Goal: Information Seeking & Learning: Learn about a topic

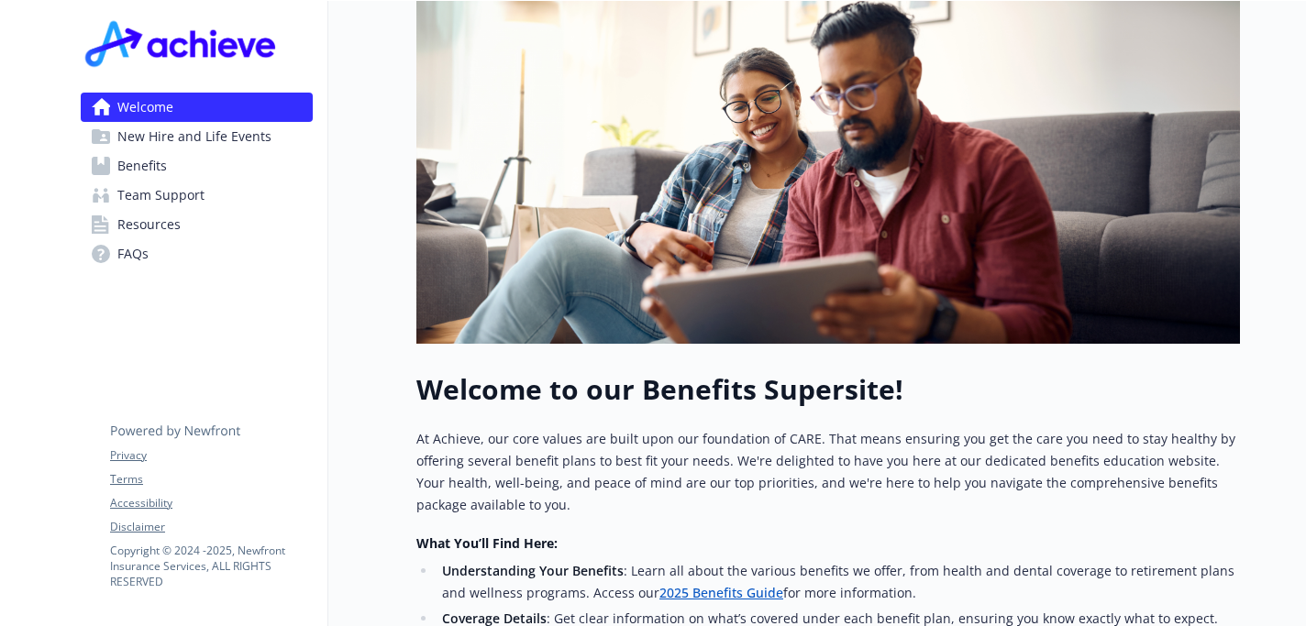
click at [182, 178] on link "Benefits" at bounding box center [197, 165] width 232 height 29
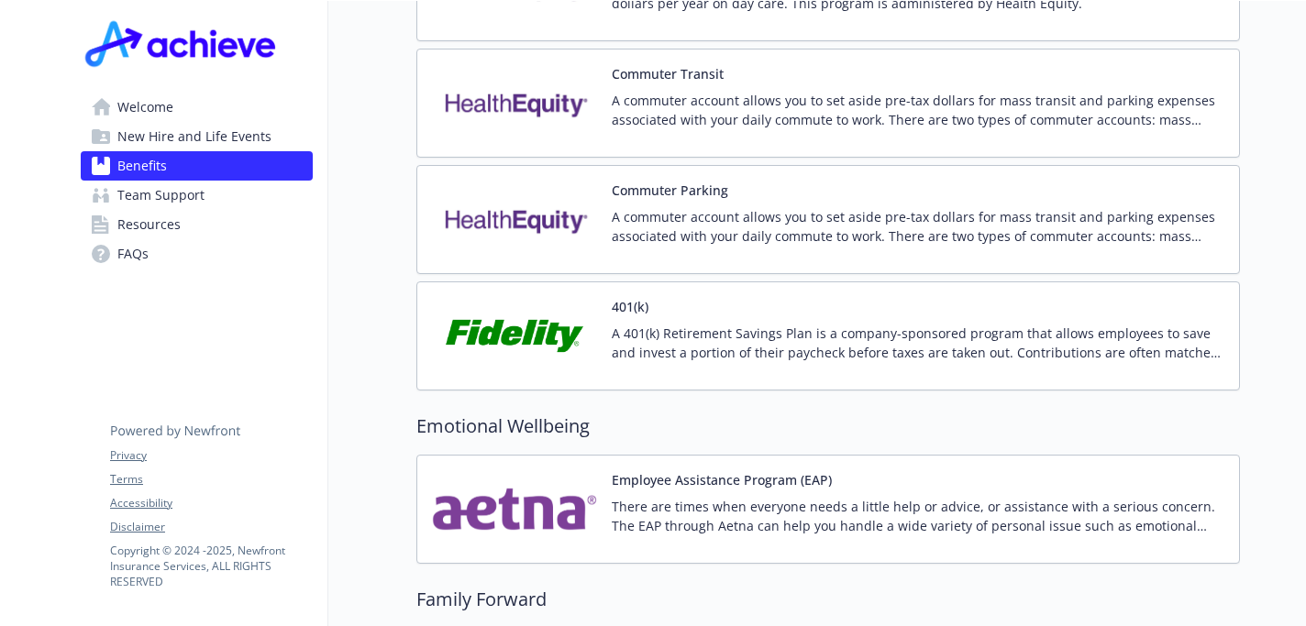
click at [719, 324] on p "A 401(k) Retirement Savings Plan is a company-sponsored program that allows emp…" at bounding box center [918, 343] width 612 height 39
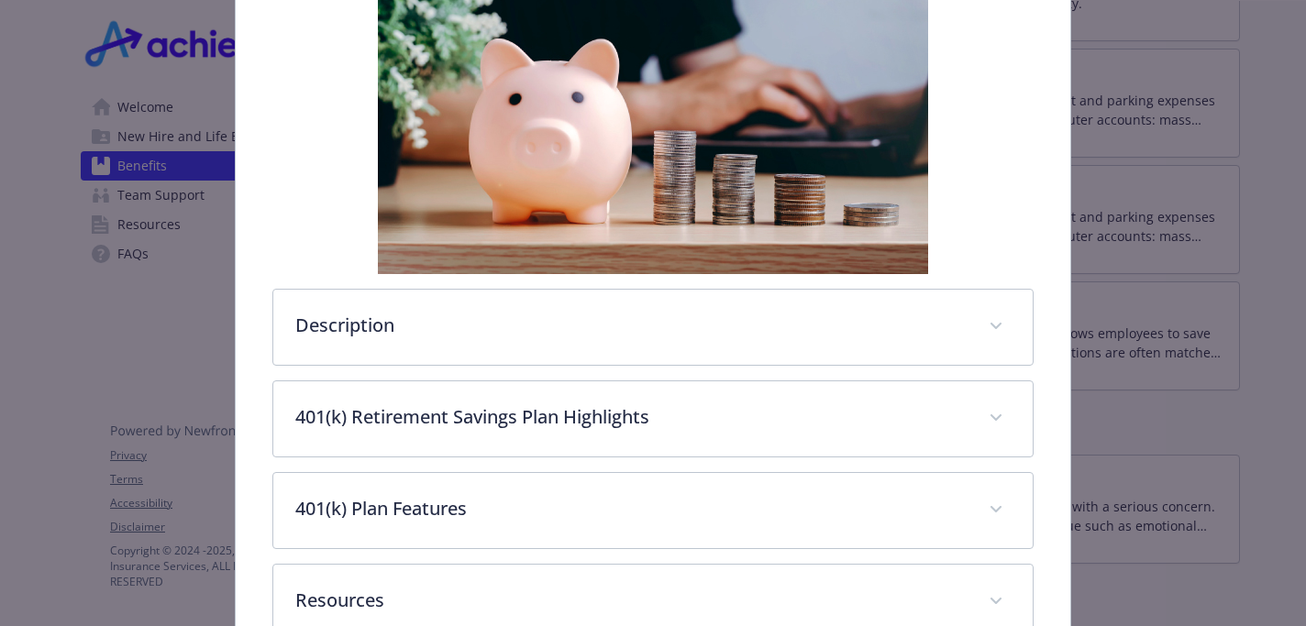
scroll to position [403, 0]
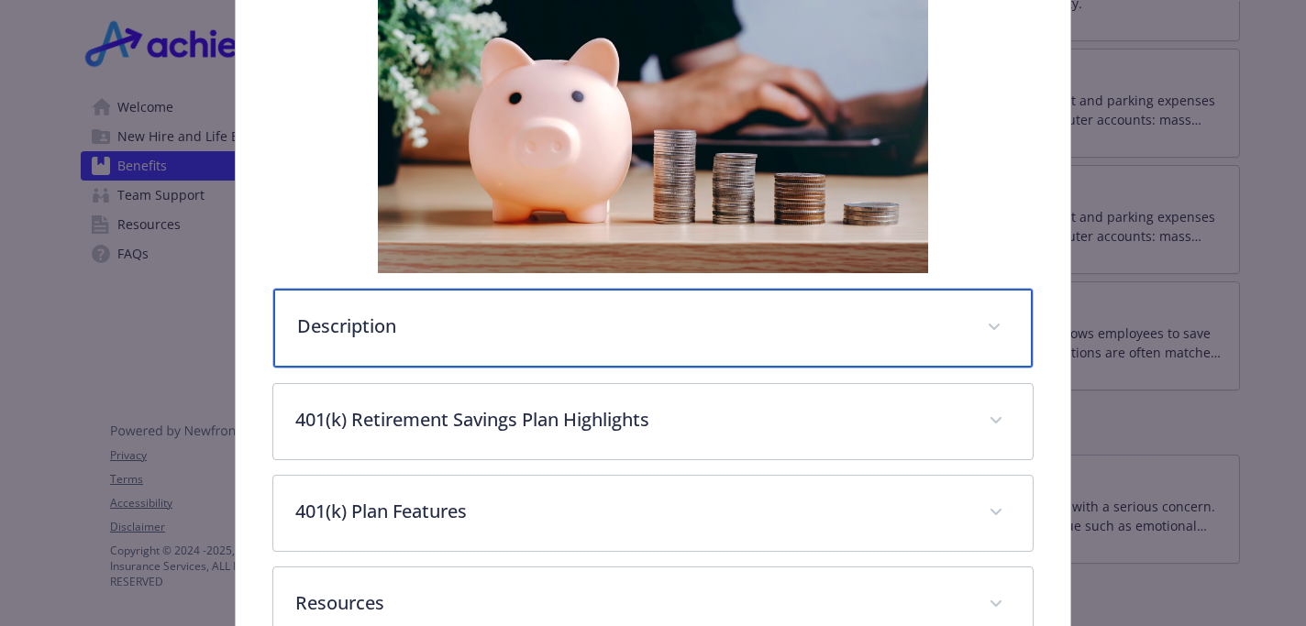
click at [440, 306] on div "Description" at bounding box center [652, 328] width 758 height 79
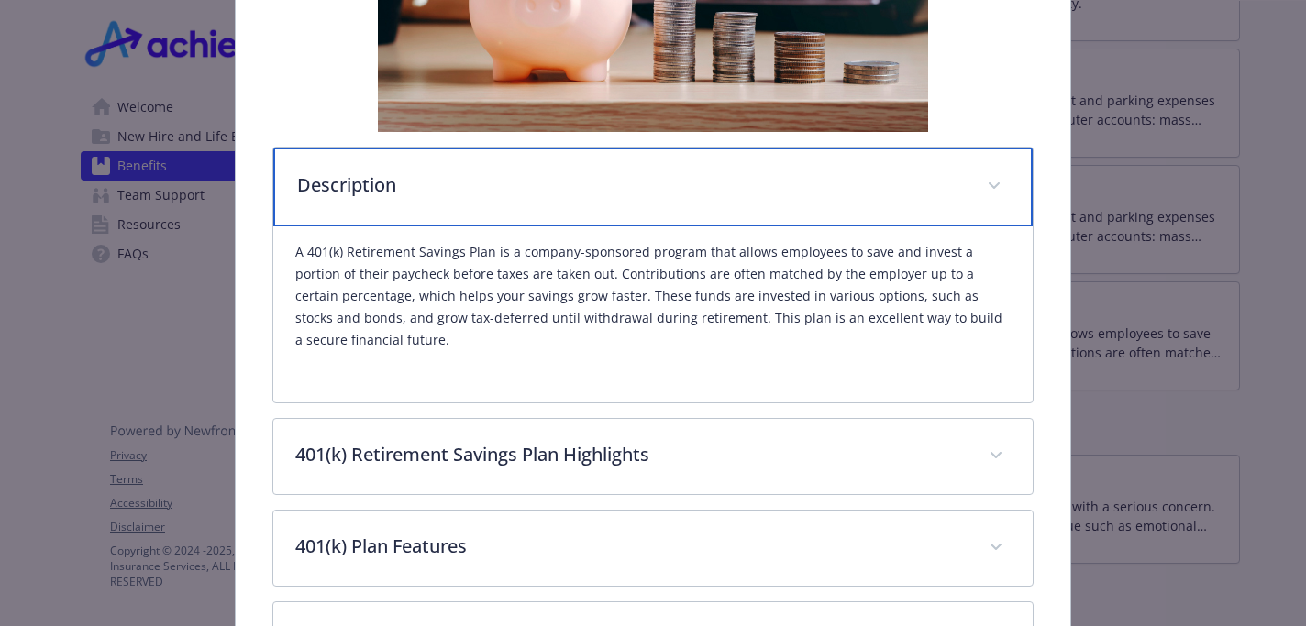
scroll to position [545, 0]
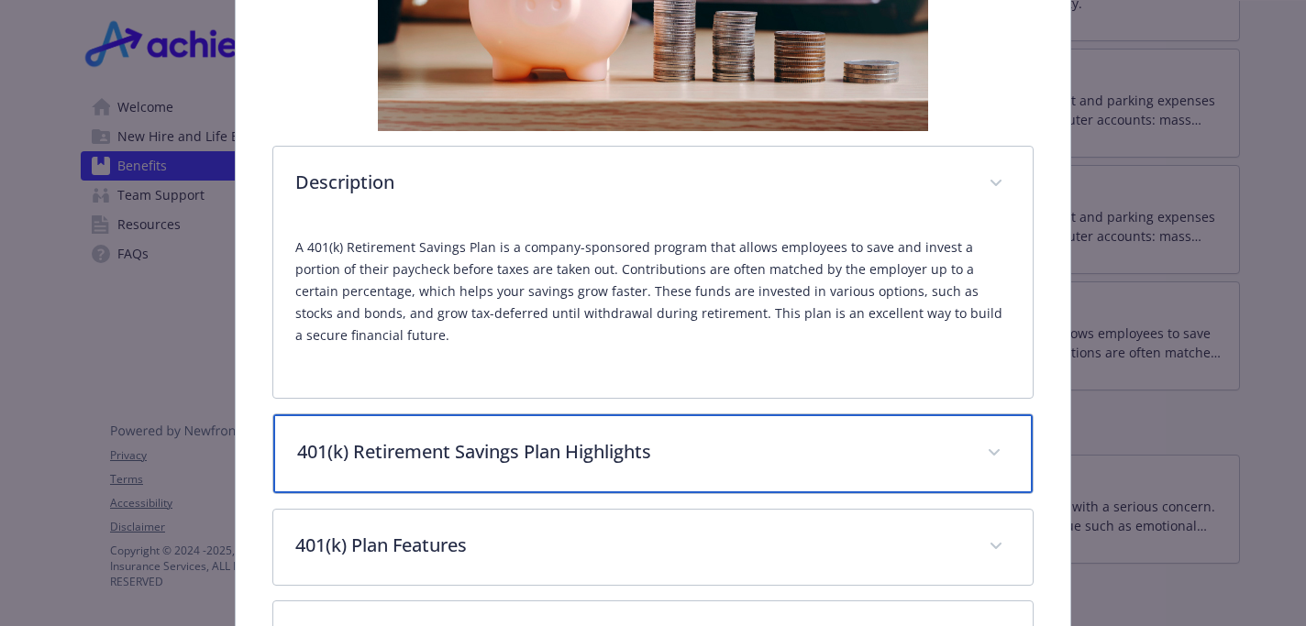
click at [463, 440] on p "401(k) Retirement Savings Plan Highlights" at bounding box center [630, 452] width 667 height 28
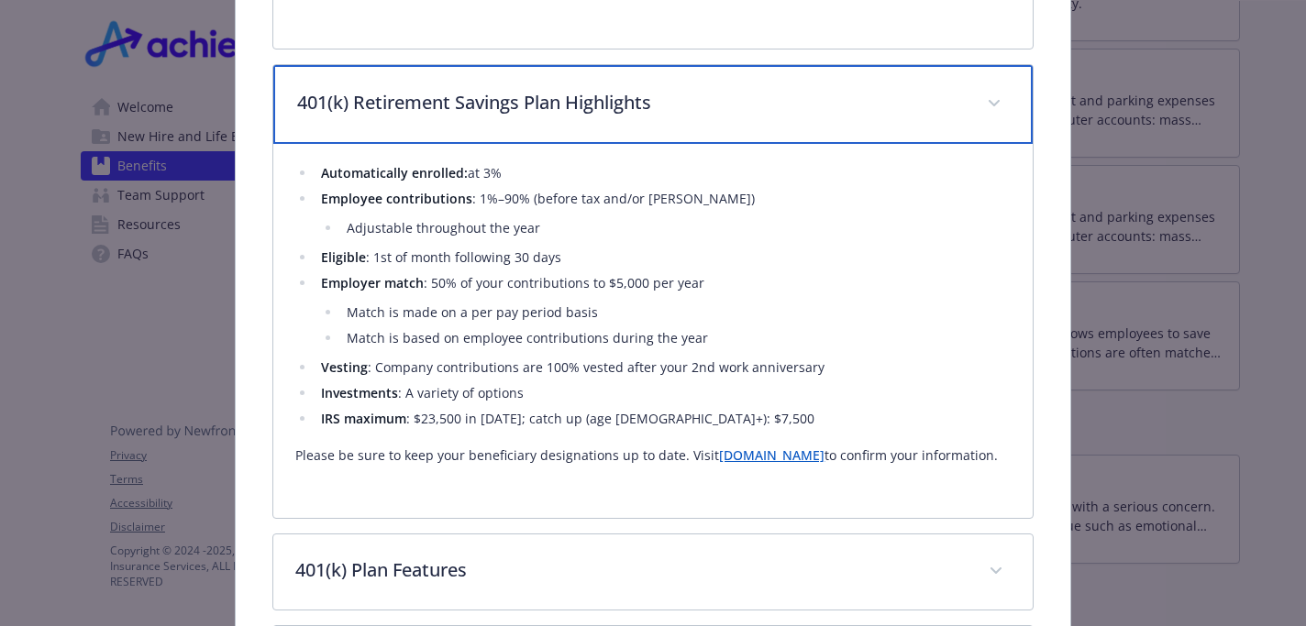
scroll to position [896, 0]
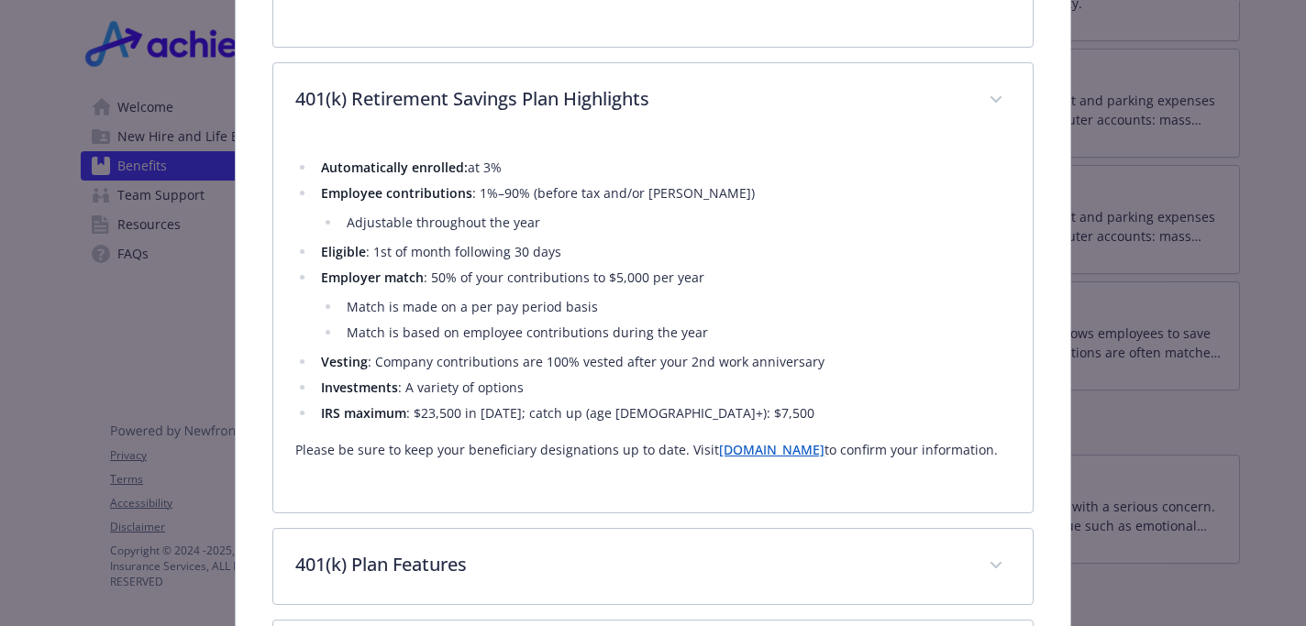
click at [770, 456] on link "[DOMAIN_NAME]" at bounding box center [771, 449] width 105 height 17
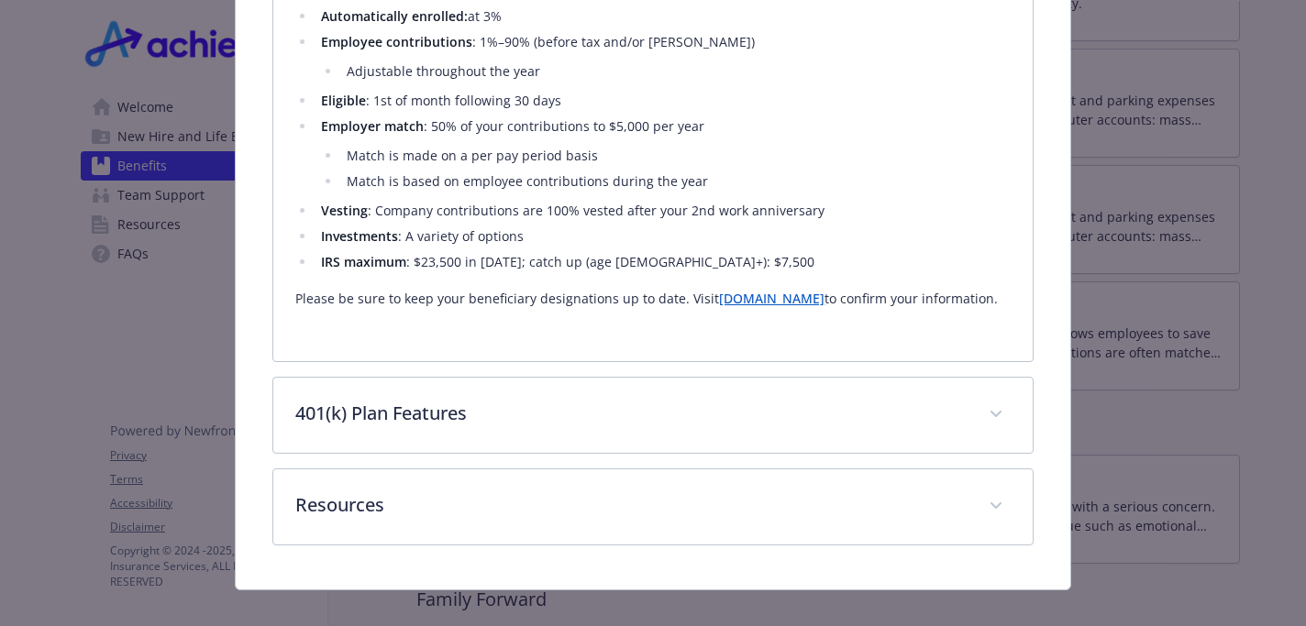
scroll to position [1070, 0]
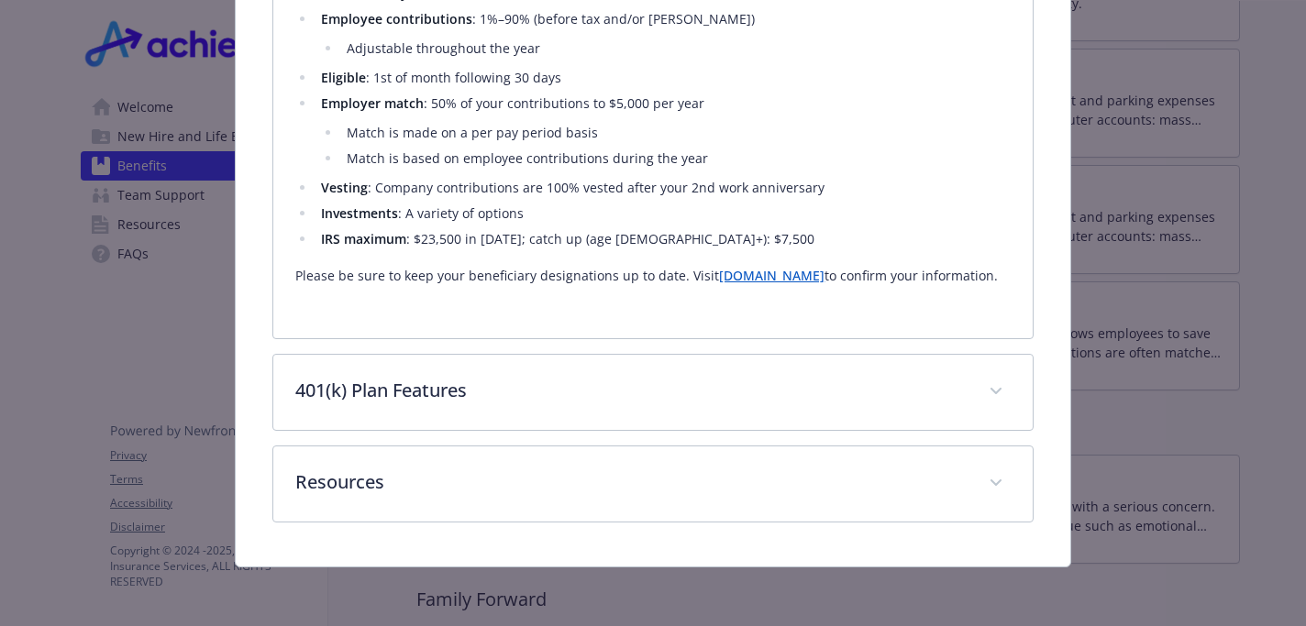
click at [482, 321] on div "Automatically enrolled: at 3% Employee contributions : 1%–90% (before tax and/o…" at bounding box center [652, 151] width 758 height 374
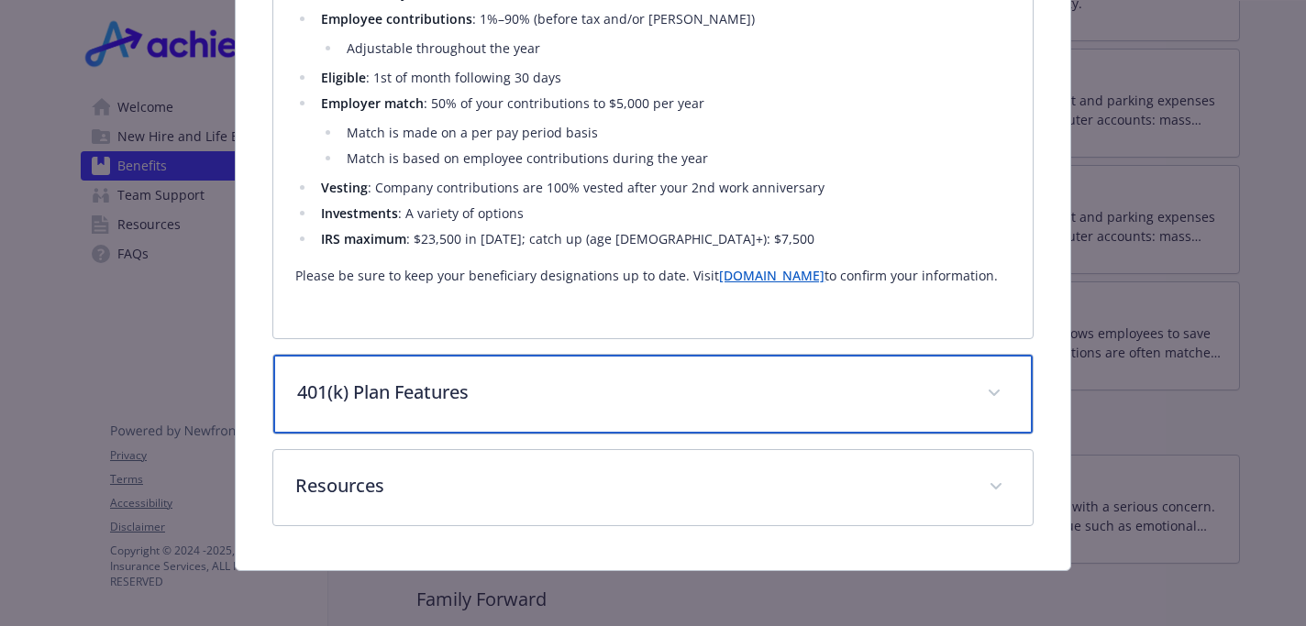
click at [482, 383] on p "401(k) Plan Features" at bounding box center [630, 393] width 667 height 28
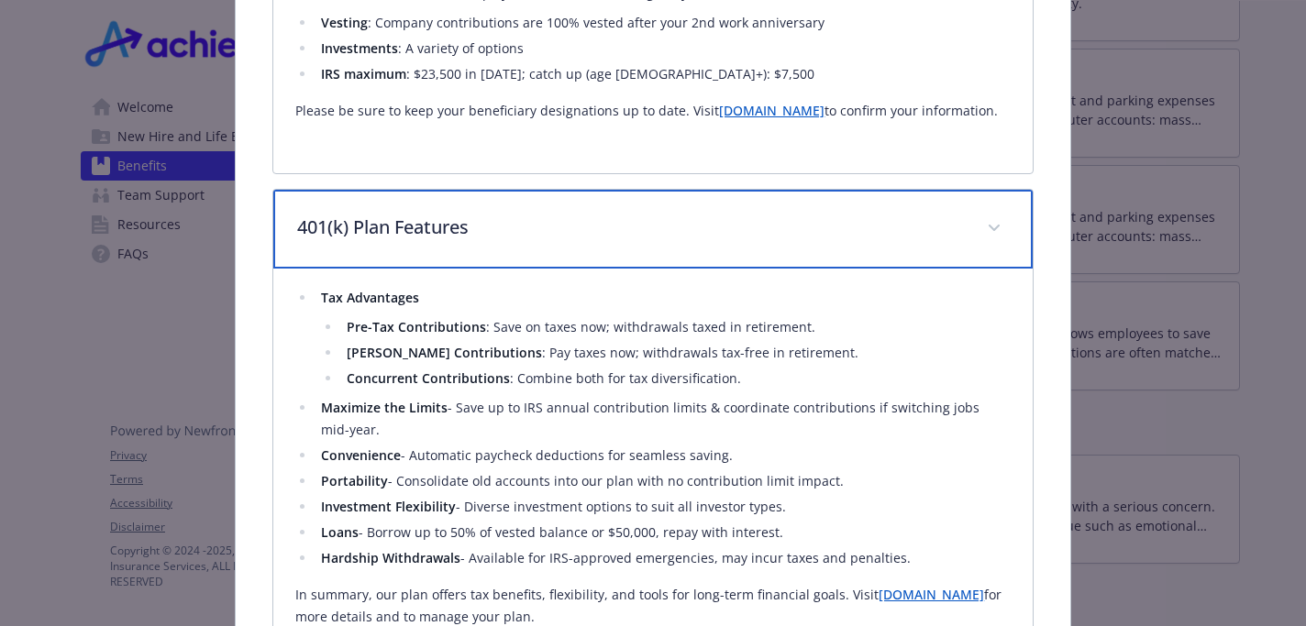
scroll to position [1240, 0]
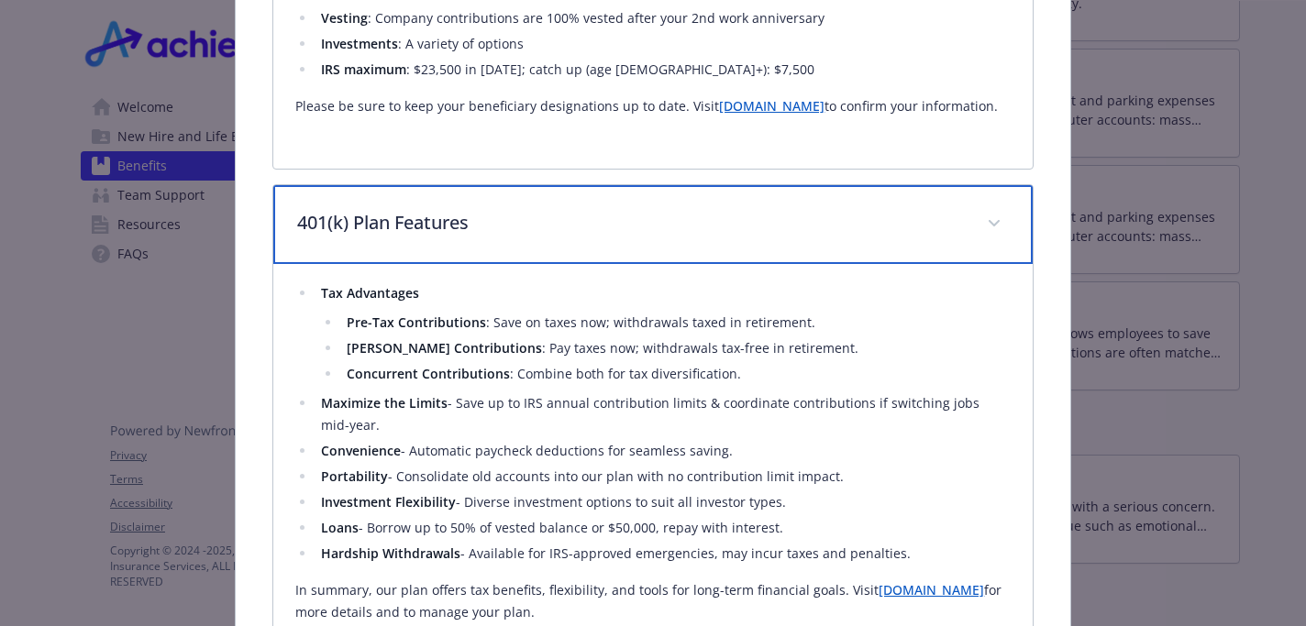
click at [577, 231] on p "401(k) Plan Features" at bounding box center [630, 223] width 667 height 28
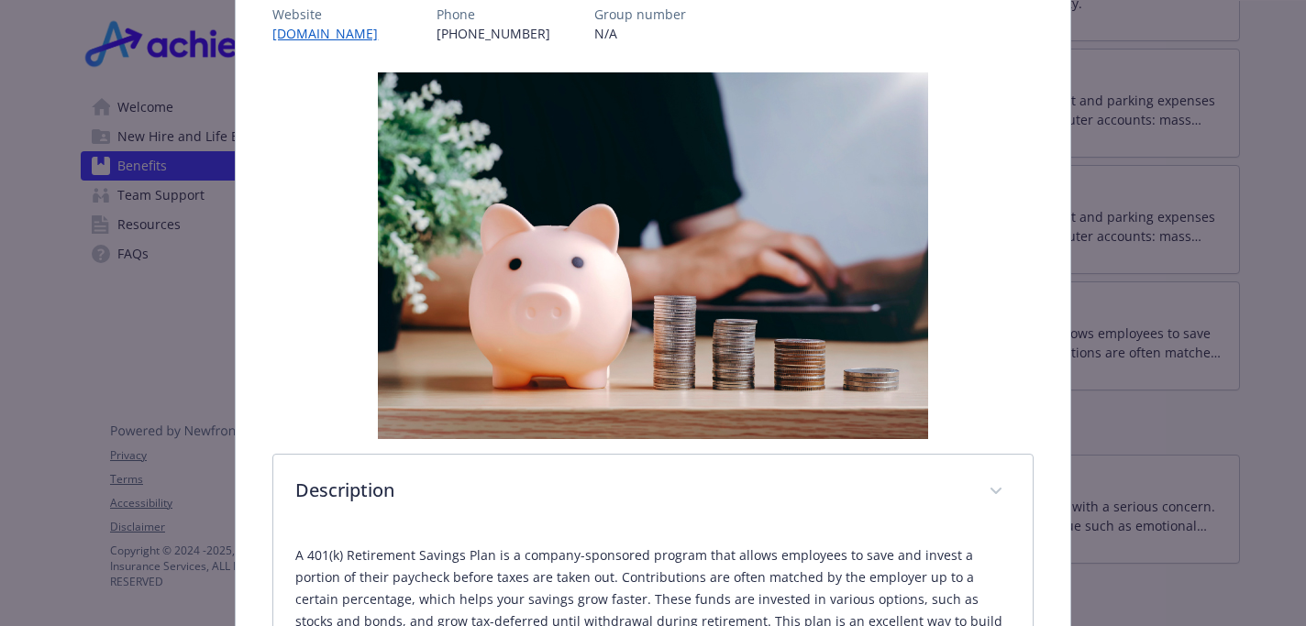
scroll to position [0, 0]
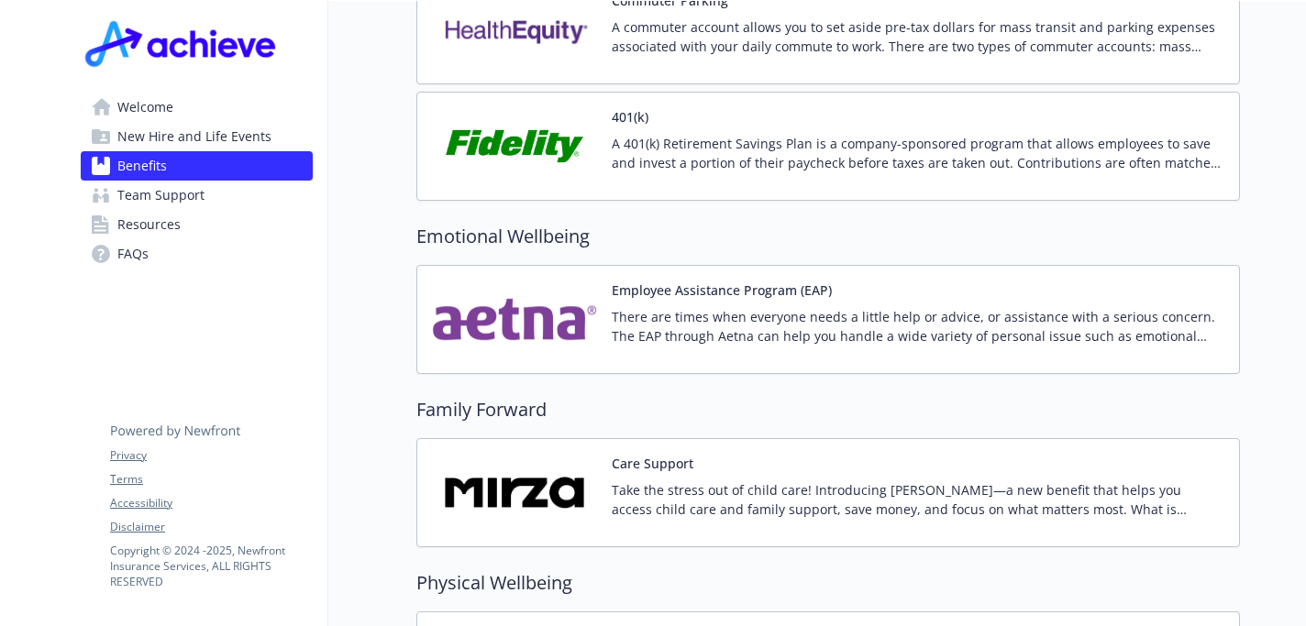
scroll to position [3271, 0]
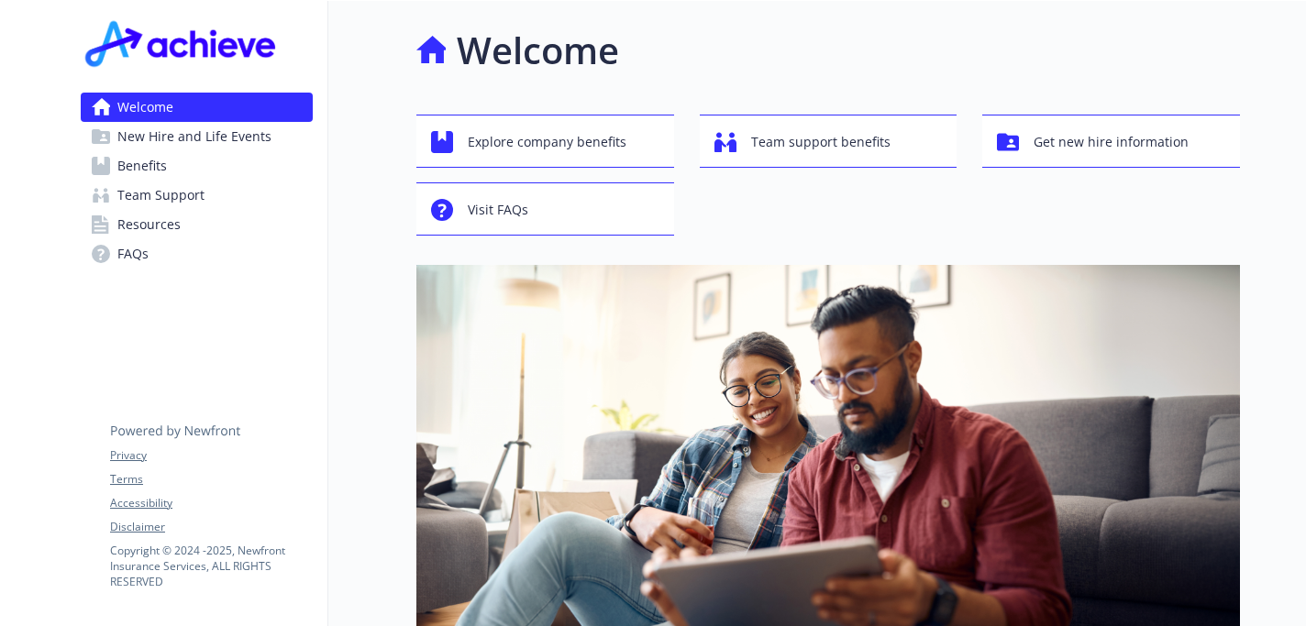
click at [160, 158] on span "Benefits" at bounding box center [142, 165] width 50 height 29
